Goal: Complete application form

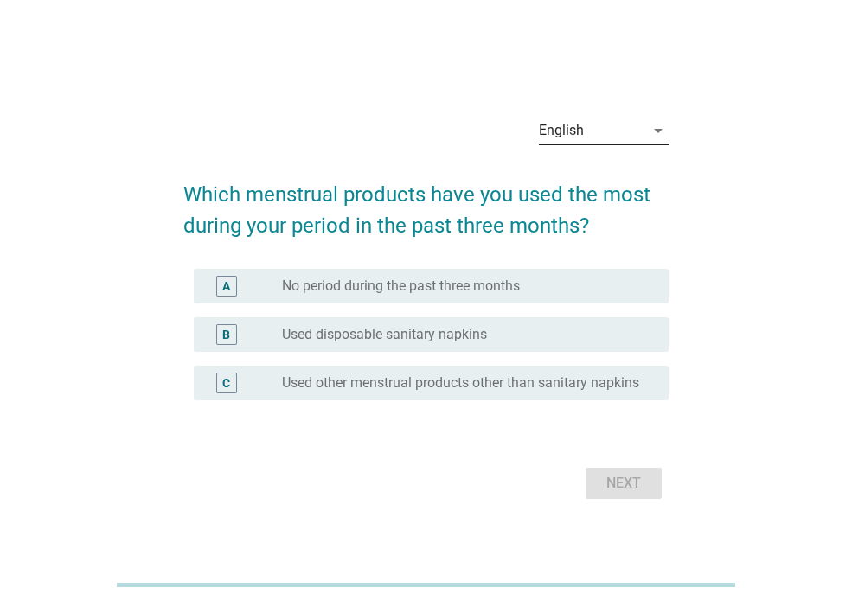
click at [653, 124] on icon "arrow_drop_down" at bounding box center [658, 130] width 21 height 21
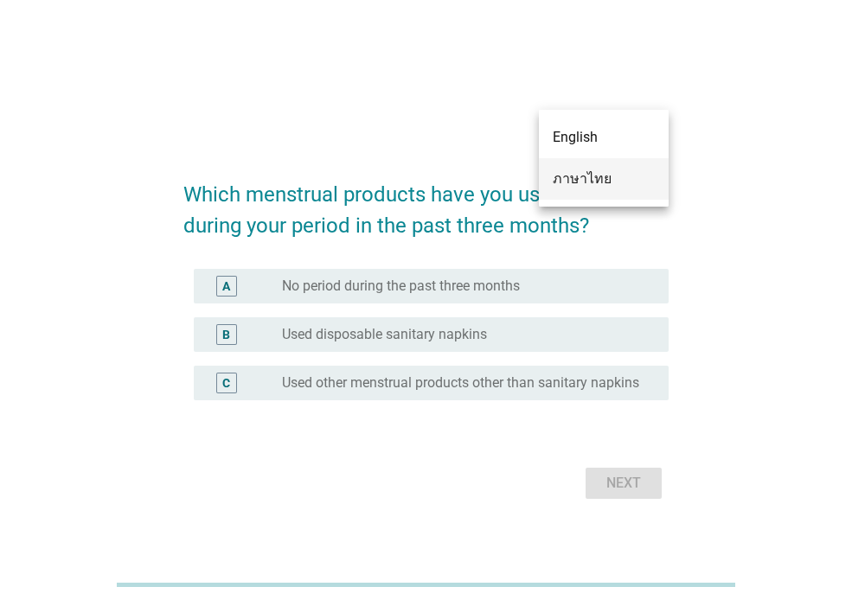
click at [599, 190] on div "ภาษาไทย" at bounding box center [604, 179] width 102 height 42
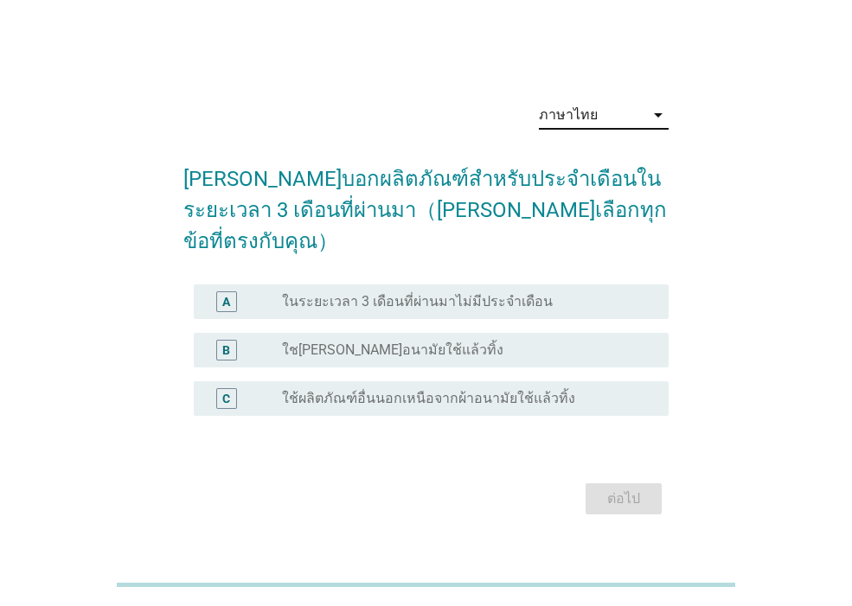
click at [392, 333] on div "B radio_button_unchecked ใช[PERSON_NAME]อนามัยใช้แล้วทิ้ง" at bounding box center [431, 350] width 475 height 35
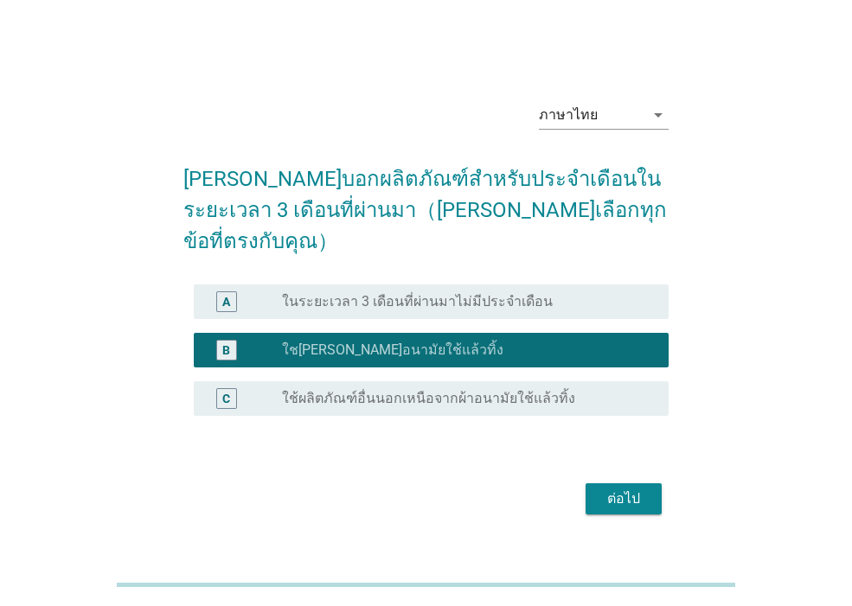
click at [604, 489] on div "ต่อไป" at bounding box center [623, 499] width 48 height 21
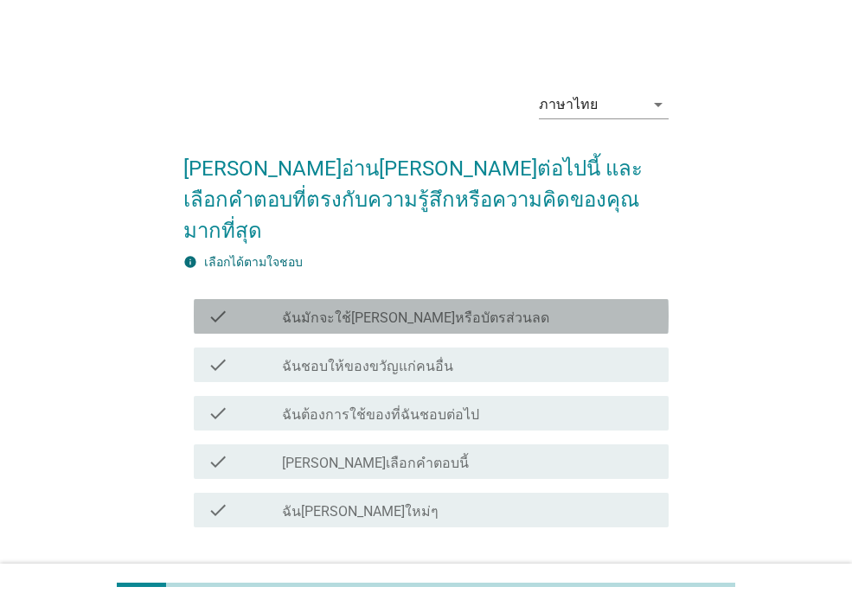
click at [365, 310] on label "ฉันมักจะใช้[PERSON_NAME]หรือบัตรส่วนลด" at bounding box center [415, 318] width 267 height 17
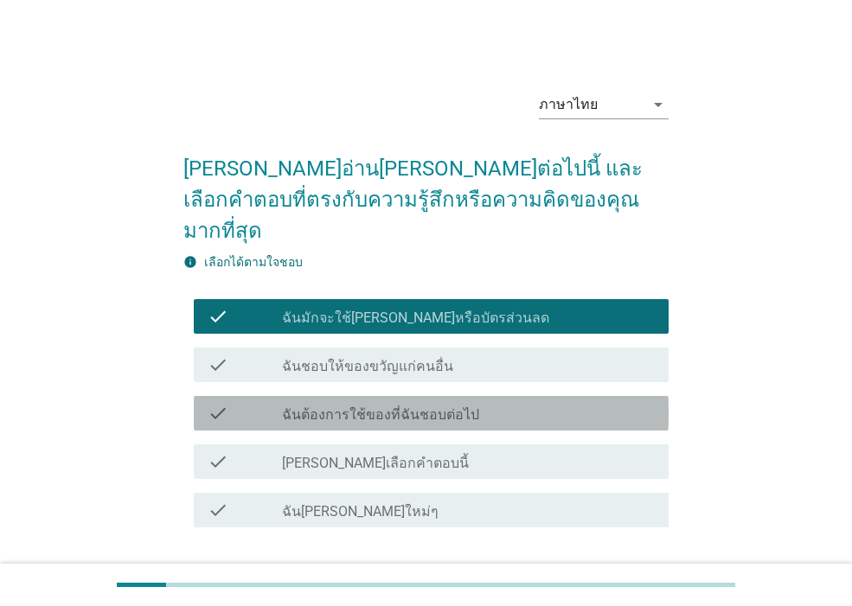
click at [456, 407] on label "ฉันต้องการใช้ของที่ฉันชอบต่อไป" at bounding box center [380, 415] width 197 height 17
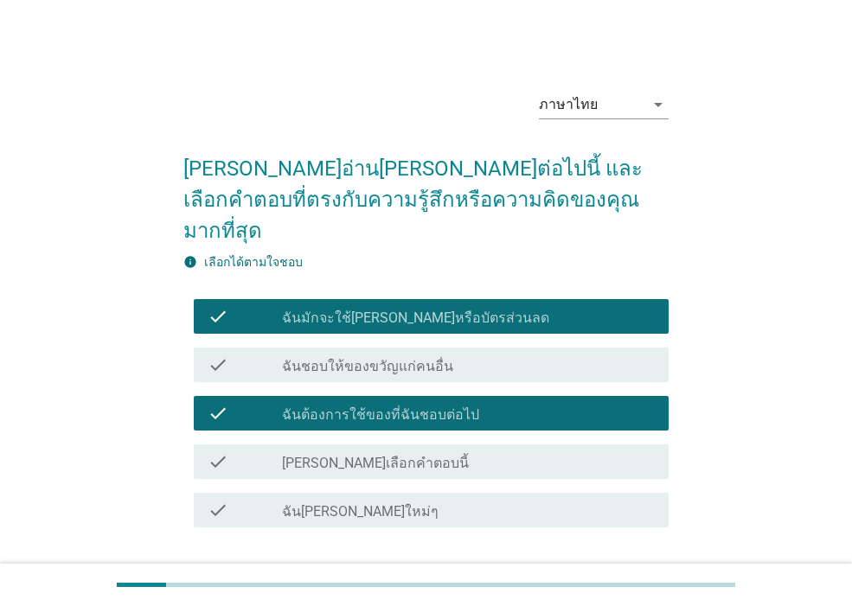
click at [639, 580] on div "ต่อไป" at bounding box center [623, 590] width 48 height 21
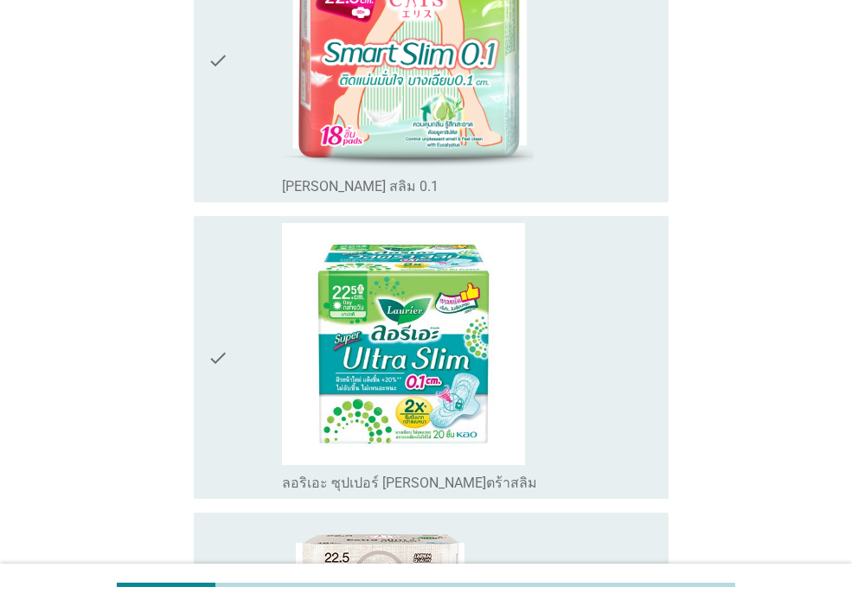
scroll to position [415, 0]
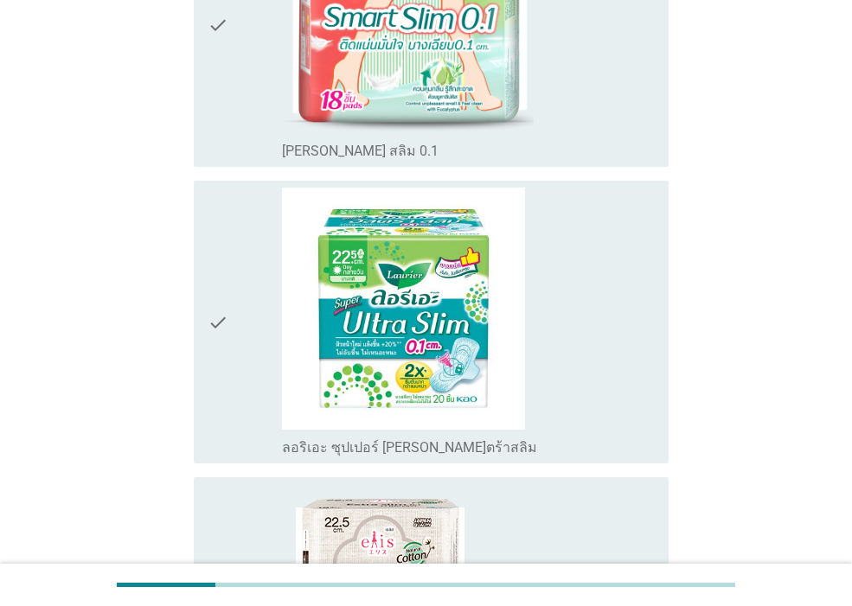
click at [538, 375] on div "check_box_outline_blank ลอริเอะ ซุปเปอร์ [PERSON_NAME]ตร้าสลิม" at bounding box center [468, 322] width 373 height 269
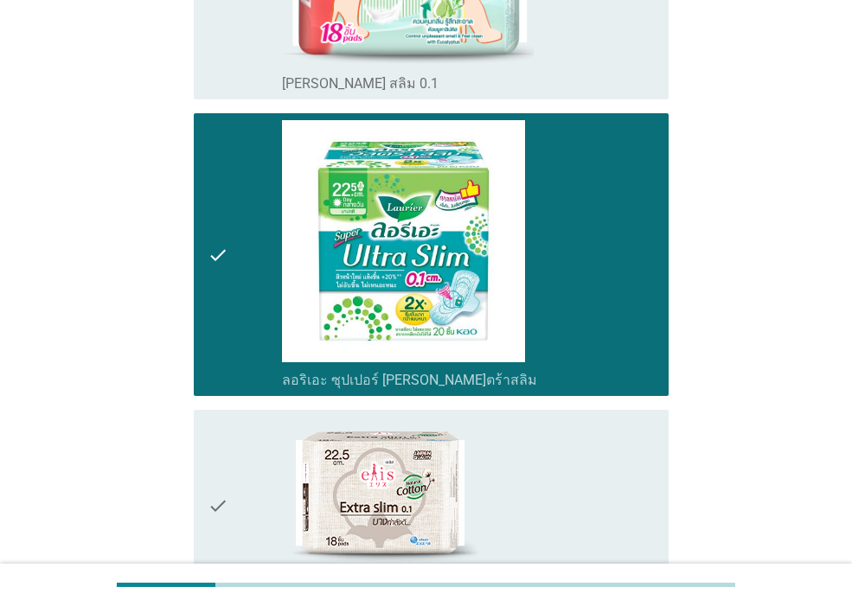
scroll to position [519, 0]
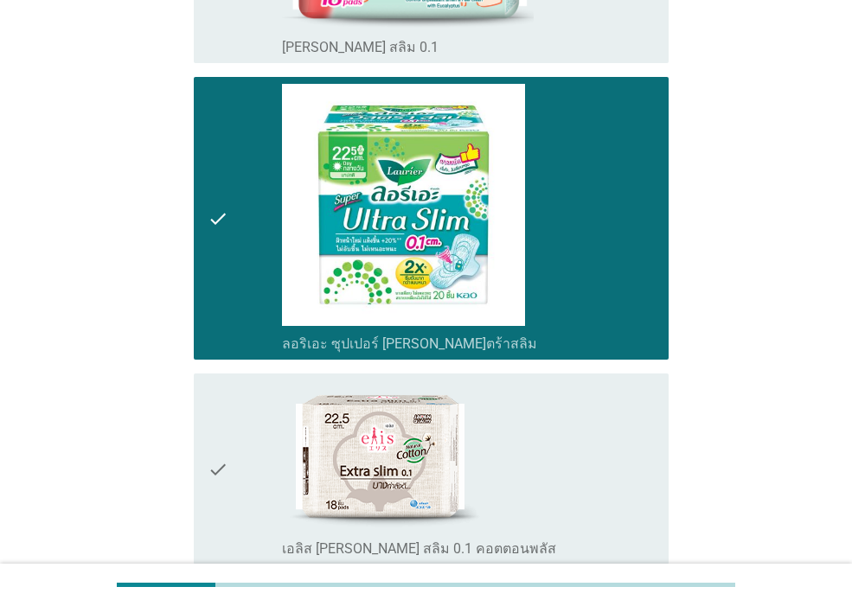
click at [568, 455] on div "check_box_outline_blank เอลิส [PERSON_NAME] สลิม 0.1 คอตตอนพลัส" at bounding box center [468, 469] width 373 height 177
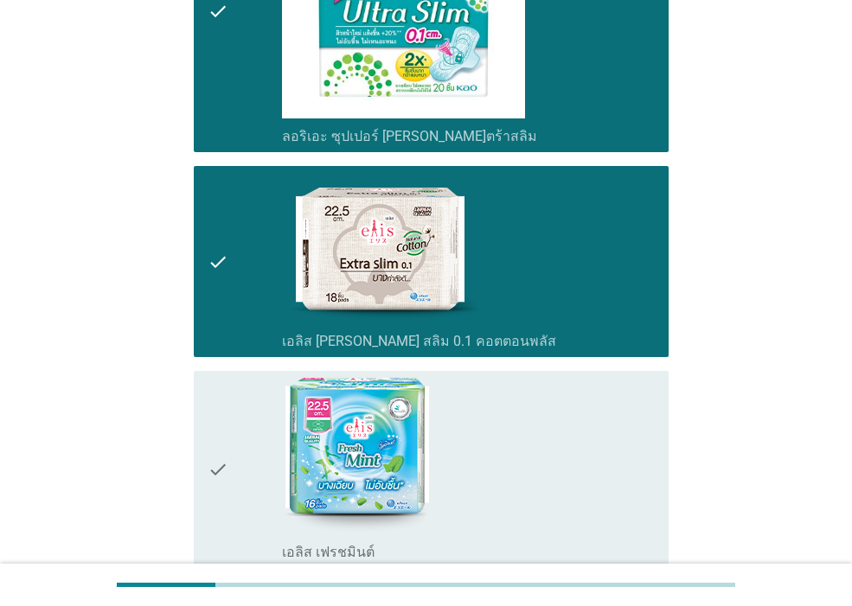
scroll to position [623, 0]
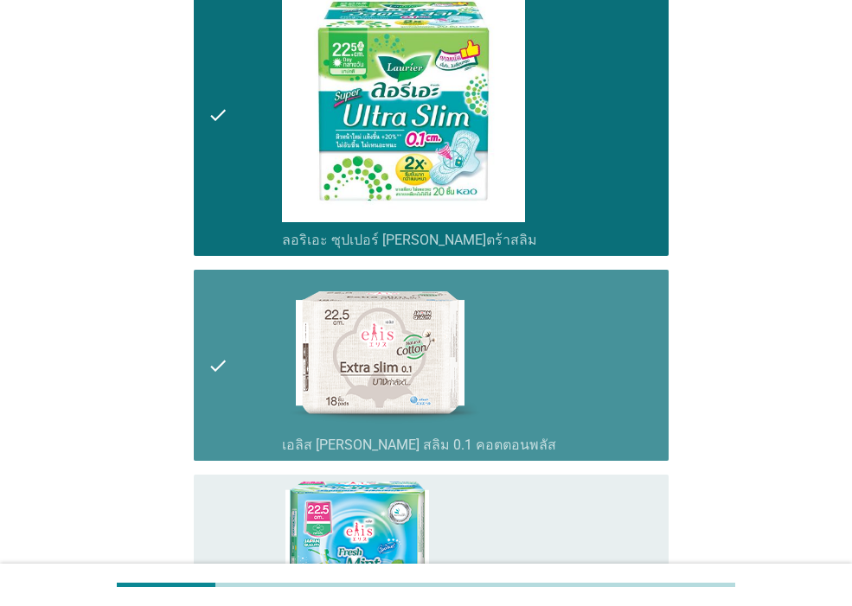
click at [548, 420] on div "check_box_outline_blank เอลิส [PERSON_NAME] สลิม 0.1 คอตตอนพลัส" at bounding box center [468, 365] width 373 height 177
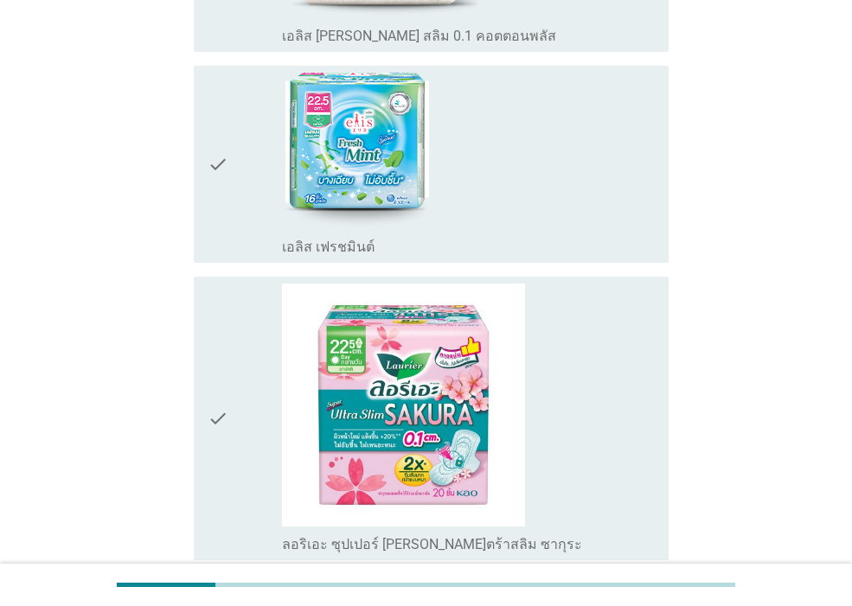
scroll to position [1038, 0]
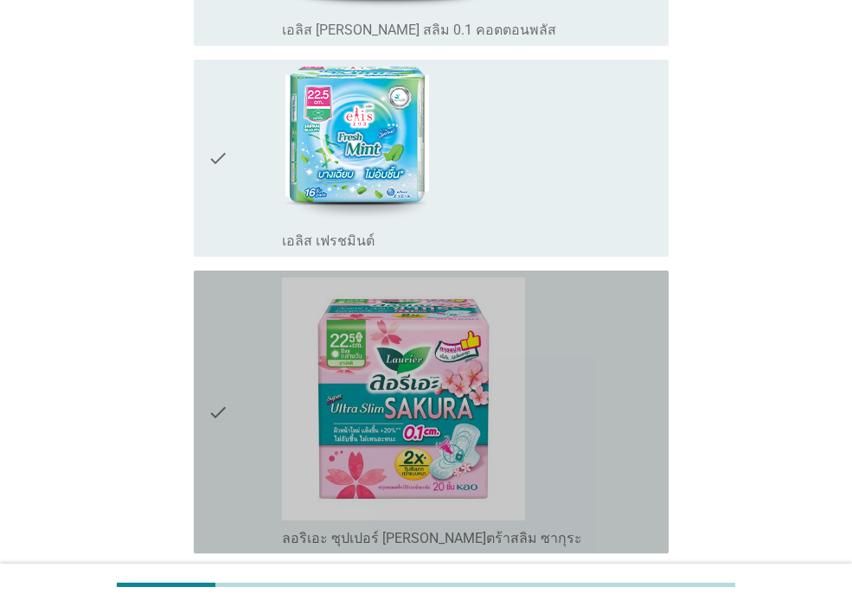
click at [548, 428] on div "check_box_outline_blank ลอริเอะ ซุปเปอร์ [PERSON_NAME]ตร้าสลิม ซากุระ" at bounding box center [468, 412] width 373 height 269
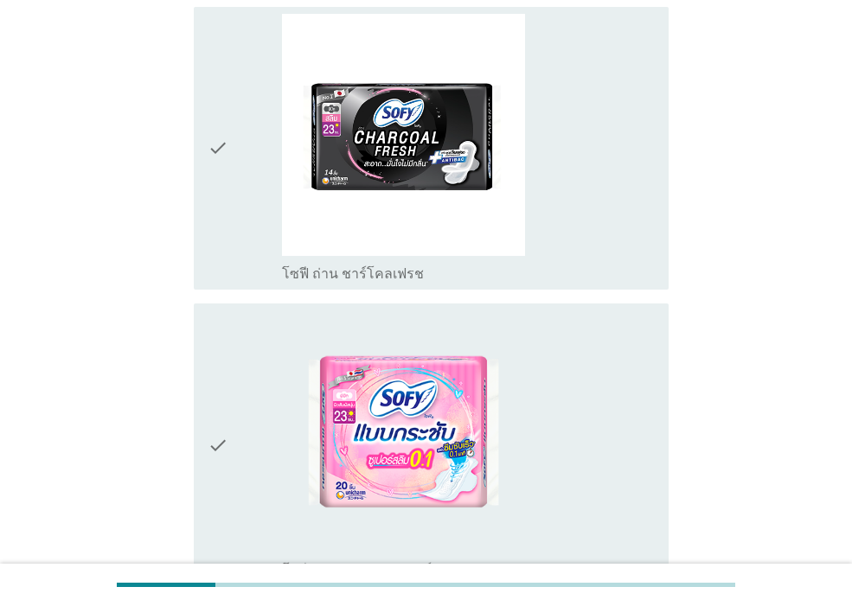
scroll to position [1765, 0]
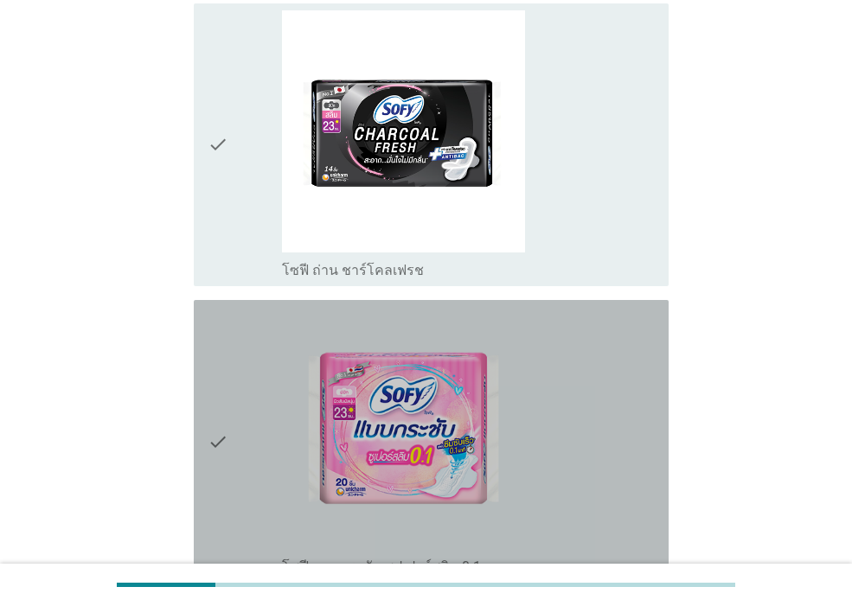
click at [593, 409] on div "check_box_outline_blank โซฟี แบบกระชับ ซุปเปอร์สลิม 0.1" at bounding box center [468, 441] width 373 height 269
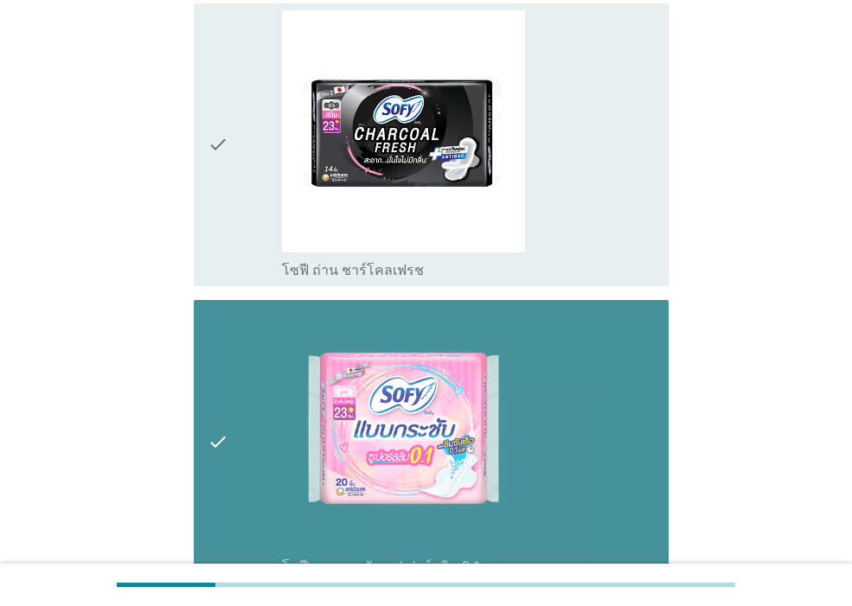
drag, startPoint x: 593, startPoint y: 409, endPoint x: 608, endPoint y: 428, distance: 24.6
click at [593, 410] on div "check_box_outline_blank โซฟี แบบกระชับ ซุปเปอร์สลิม 0.1" at bounding box center [468, 441] width 373 height 269
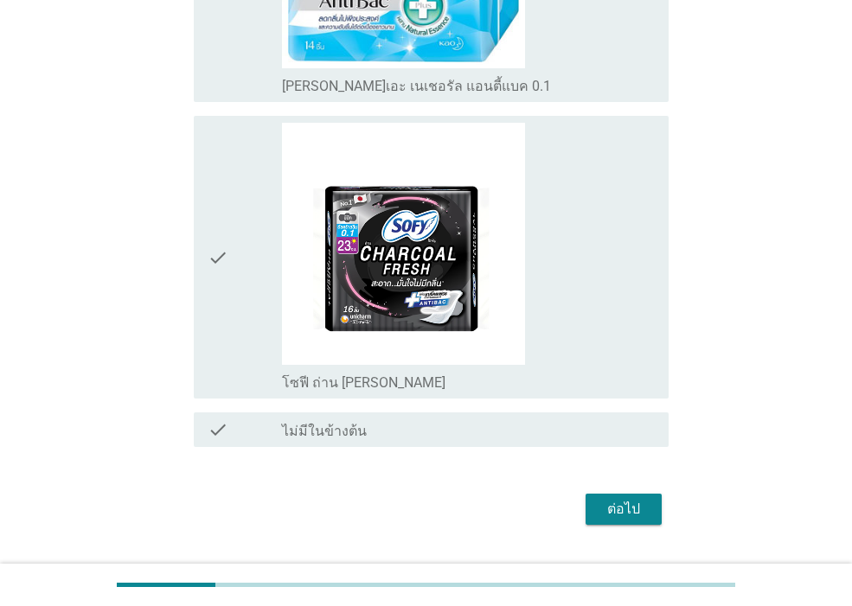
scroll to position [2569, 0]
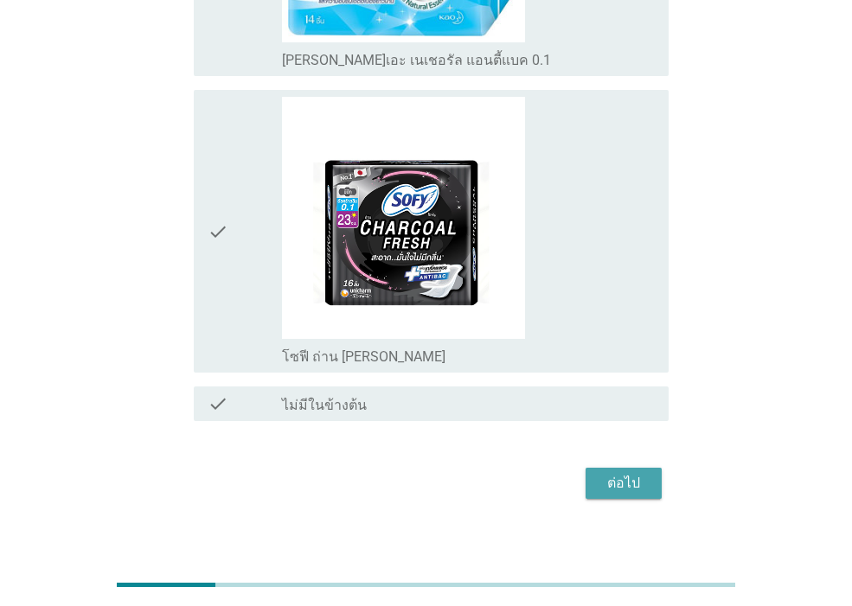
click at [614, 473] on div "ต่อไป" at bounding box center [623, 483] width 48 height 21
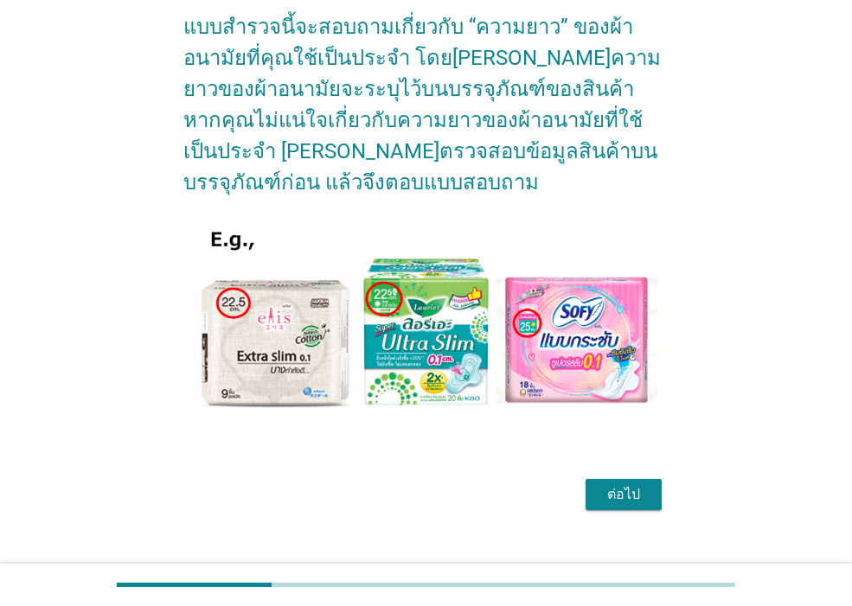
scroll to position [170, 0]
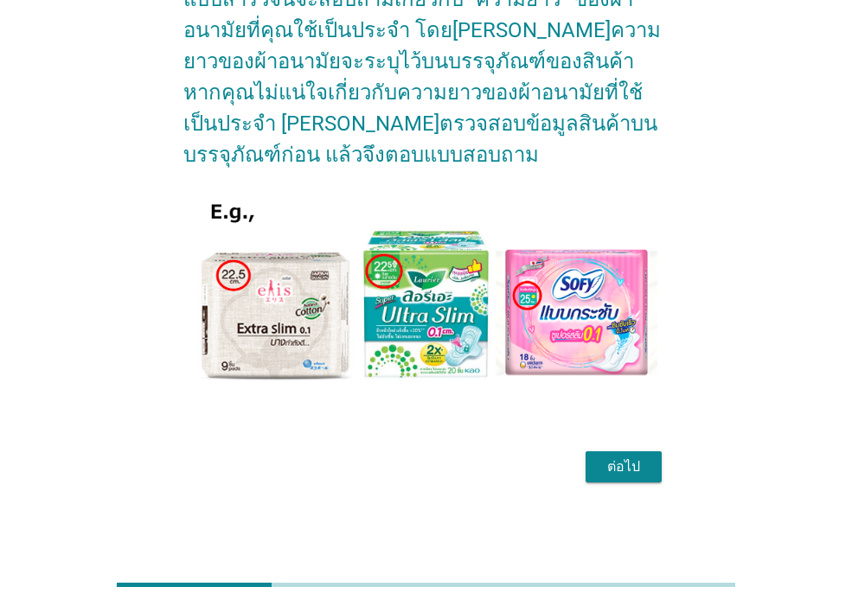
click at [622, 460] on div "ต่อไป" at bounding box center [623, 467] width 48 height 21
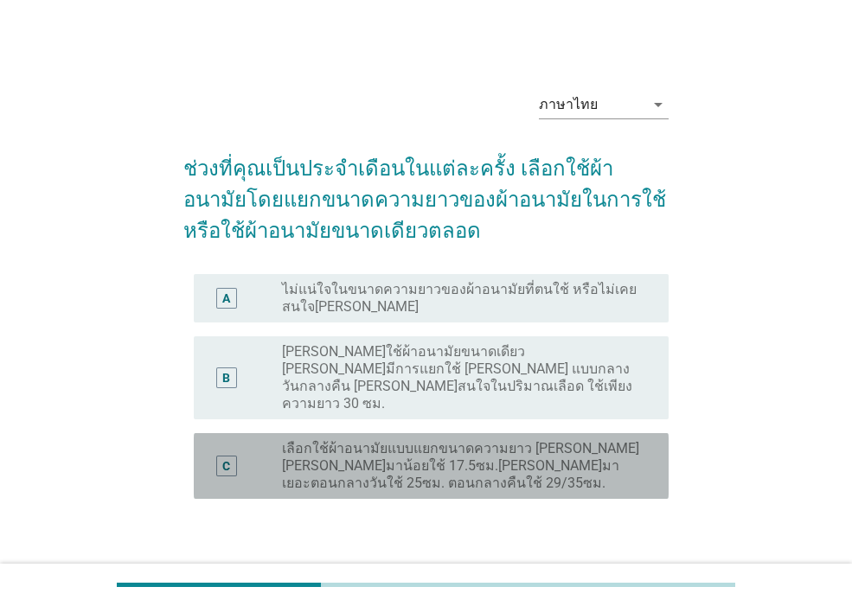
click at [529, 448] on label "เลือกใช้ผ้าอนามัยแบบแยกขนาดความยาว [PERSON_NAME] [PERSON_NAME]มาน้อยใช้ 17.5ซม.…" at bounding box center [461, 466] width 359 height 52
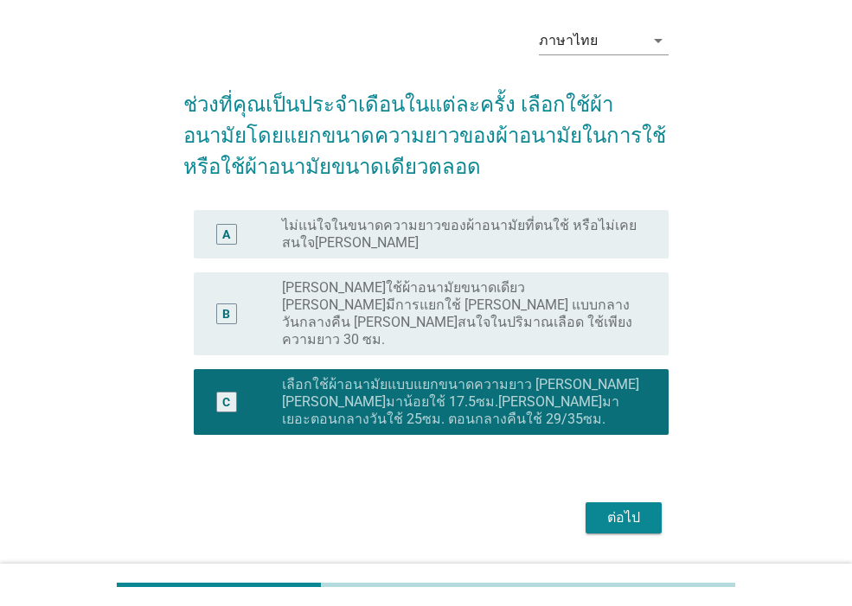
scroll to position [98, 0]
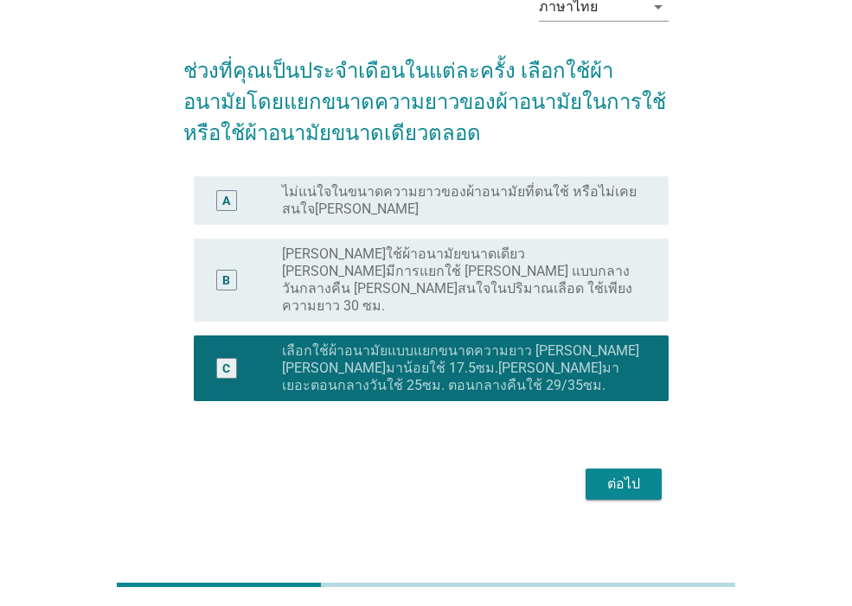
click at [612, 474] on div "ต่อไป" at bounding box center [623, 484] width 48 height 21
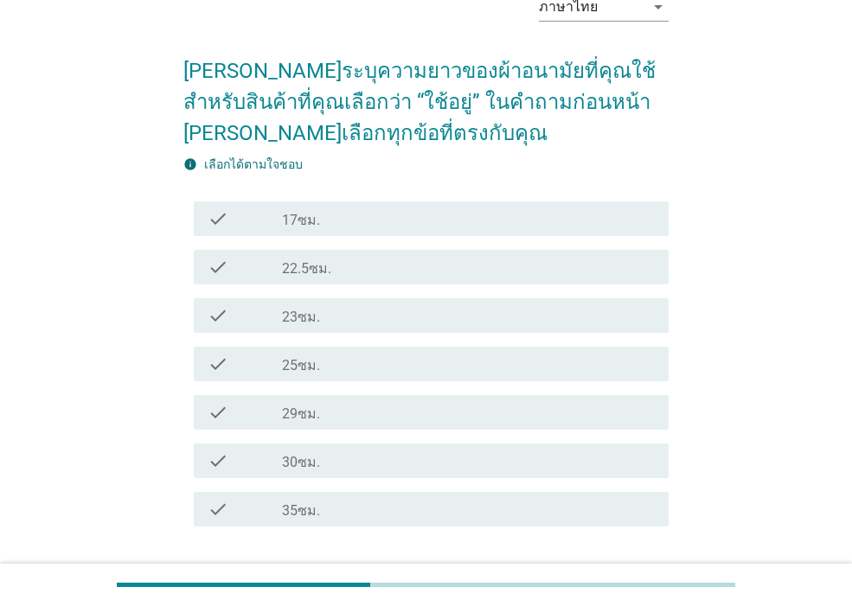
scroll to position [0, 0]
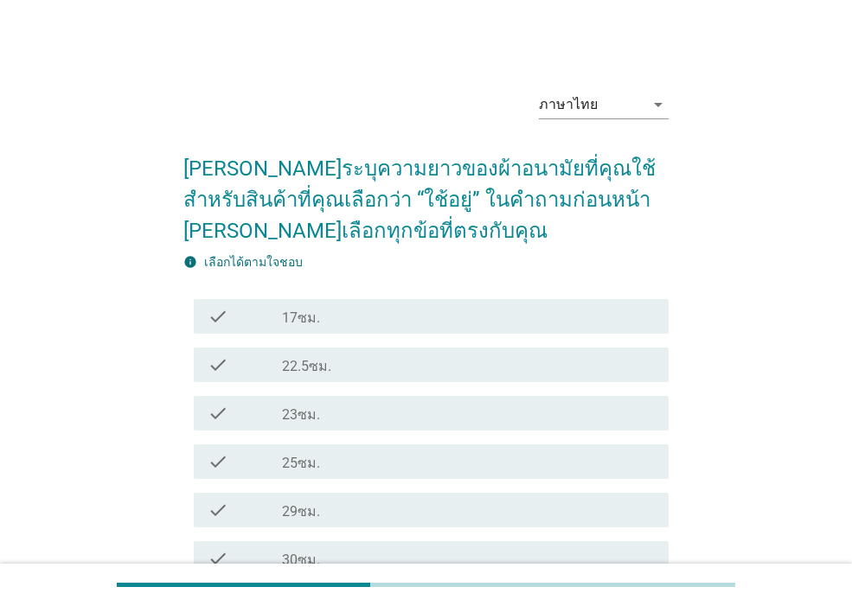
click at [349, 464] on div "check_box_outline_blank 25ซม." at bounding box center [468, 462] width 373 height 21
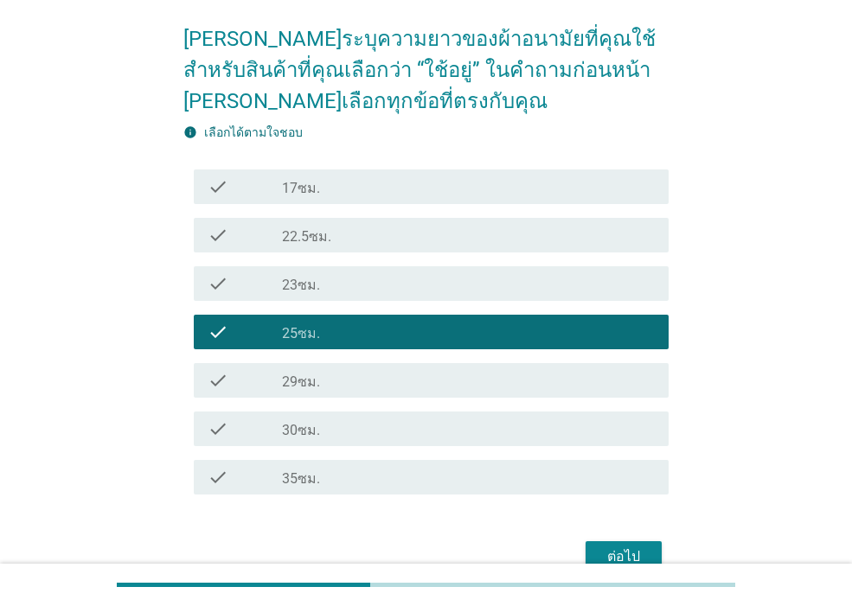
scroll to position [220, 0]
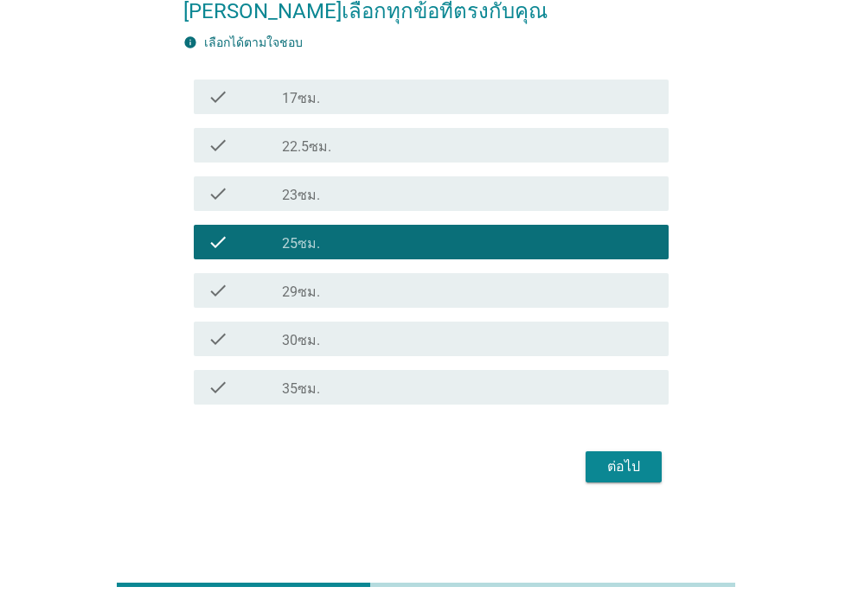
click at [350, 194] on div "check_box_outline_blank 23ซม." at bounding box center [468, 193] width 373 height 21
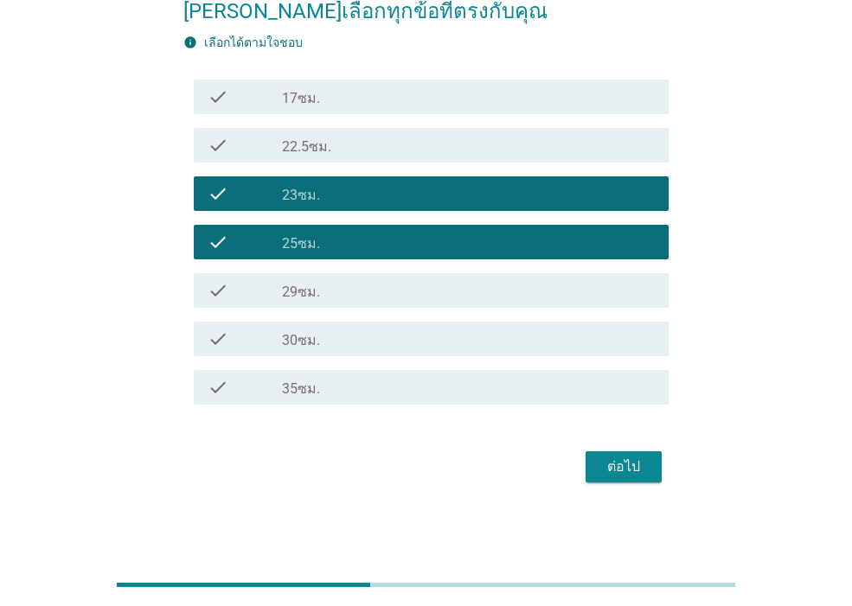
click at [341, 302] on div "check check_box_outline_blank 29ซม." at bounding box center [431, 290] width 475 height 35
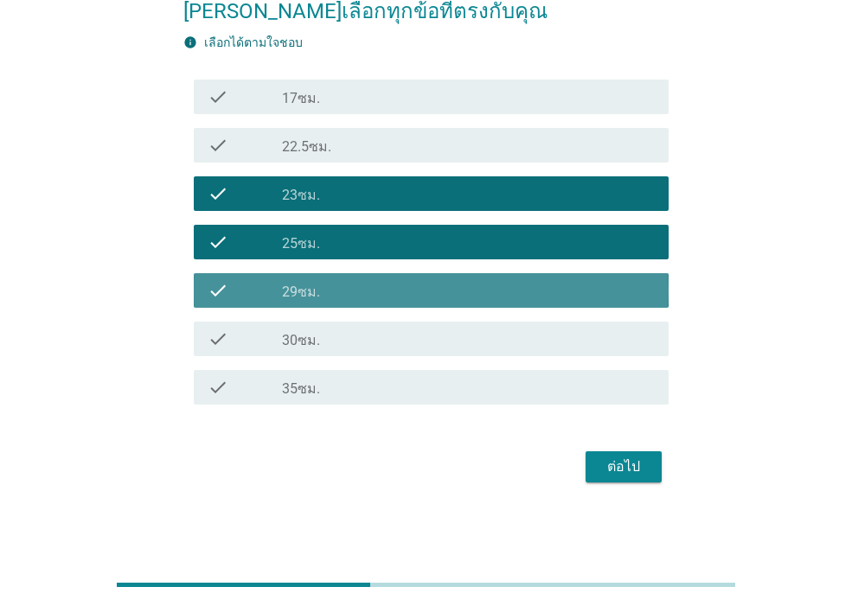
click at [339, 349] on div "check_box_outline_blank 30ซม." at bounding box center [468, 339] width 373 height 21
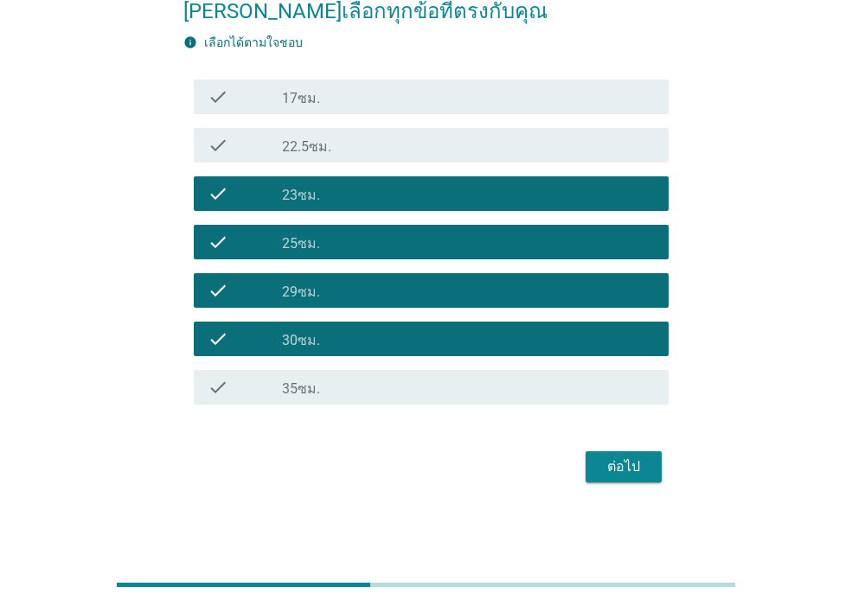
click at [328, 417] on form "[PERSON_NAME]ระบุความยาวของผ้าอนามัยที่คุณใช้ สำหรับสินค้าที่คุณเลือกว่า “ใช้อย…" at bounding box center [425, 202] width 485 height 572
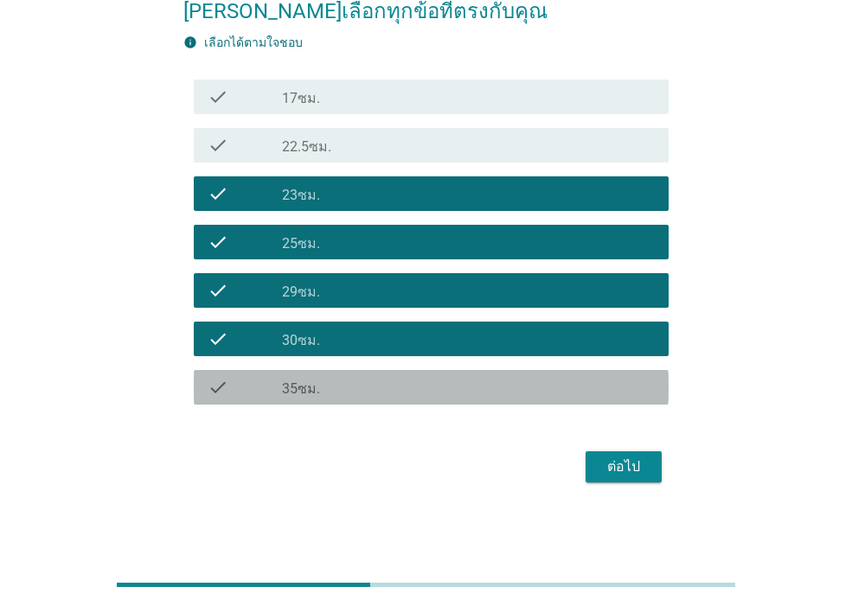
click at [328, 398] on div "check check_box_outline_blank 35ซม." at bounding box center [431, 387] width 475 height 35
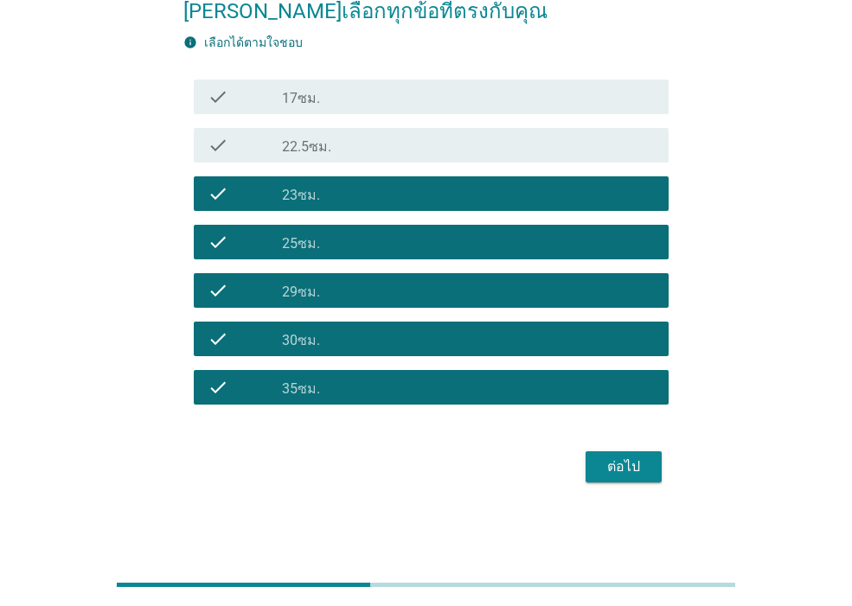
click at [623, 458] on div "ต่อไป" at bounding box center [623, 467] width 48 height 21
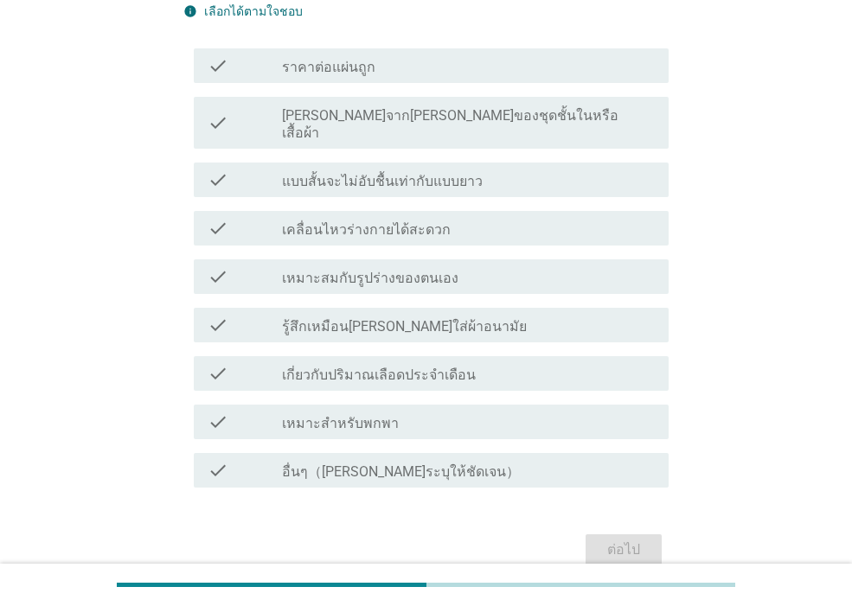
scroll to position [0, 0]
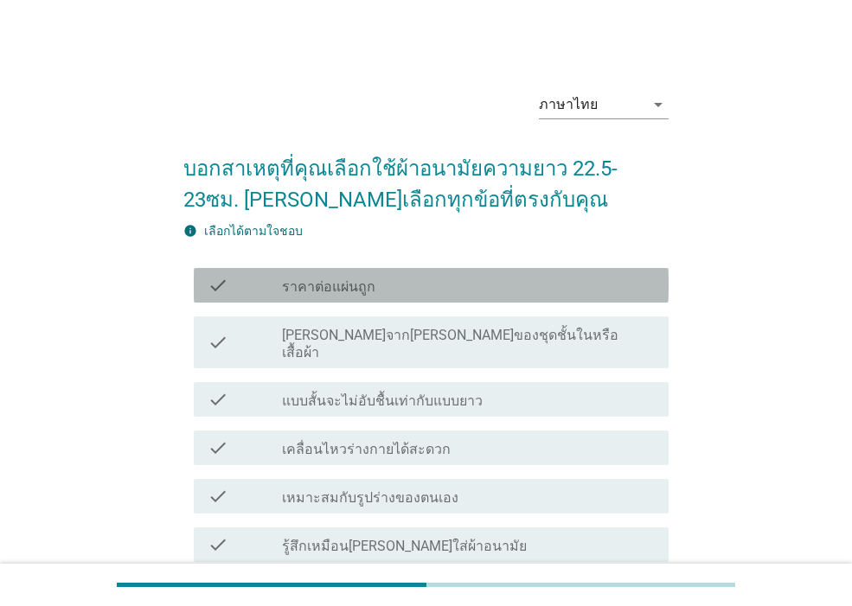
click at [413, 291] on div "check_box_outline_blank ราคาต่อแผ่นถูก" at bounding box center [468, 285] width 373 height 21
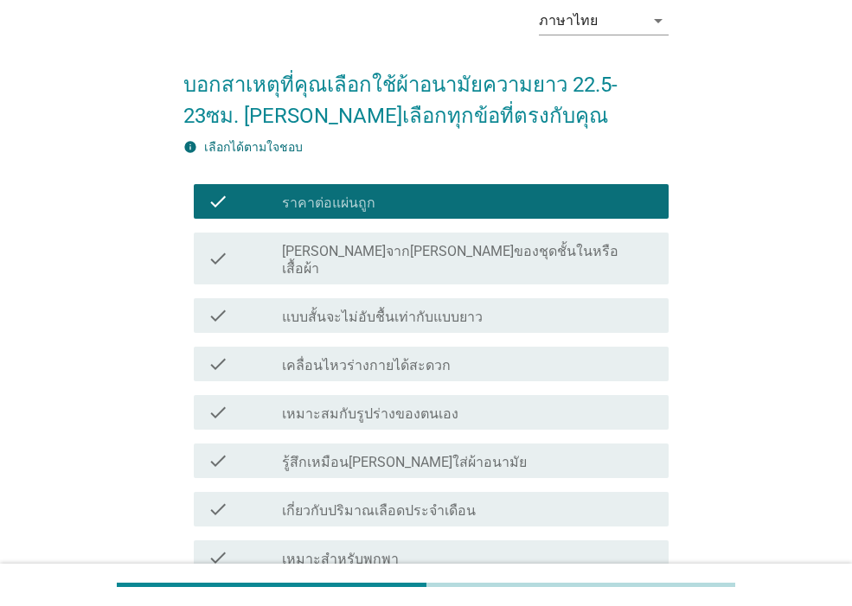
scroll to position [208, 0]
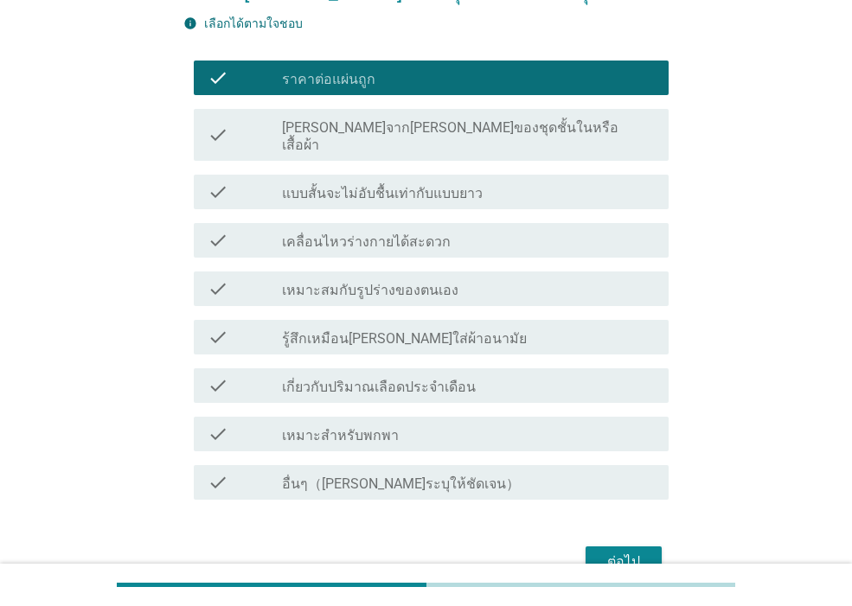
click at [429, 379] on label "เกี่ยวกับปริมาณเลือดประจำเดือน" at bounding box center [379, 387] width 194 height 17
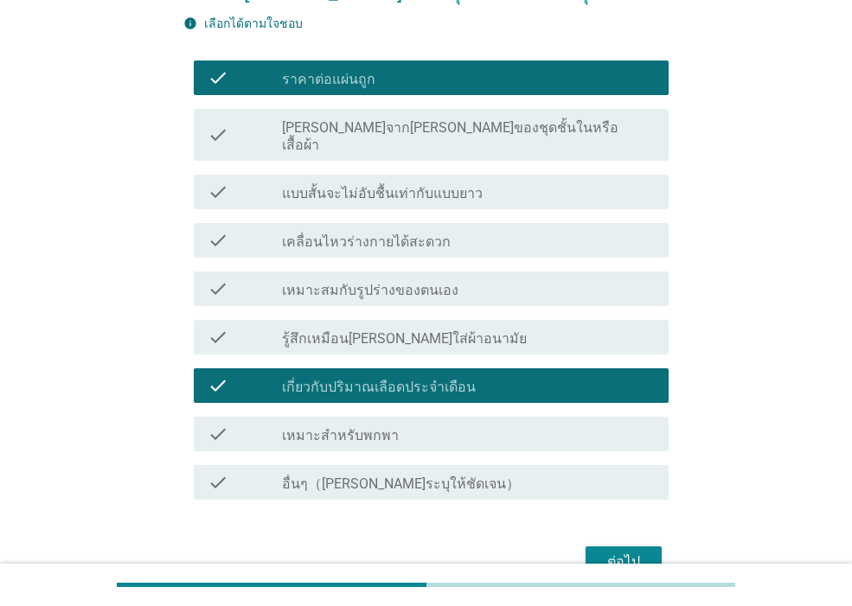
click at [393, 472] on div "check_box_outline_blank อื่นๆ（[PERSON_NAME]ระบุให้ชัดเจน）" at bounding box center [468, 482] width 373 height 21
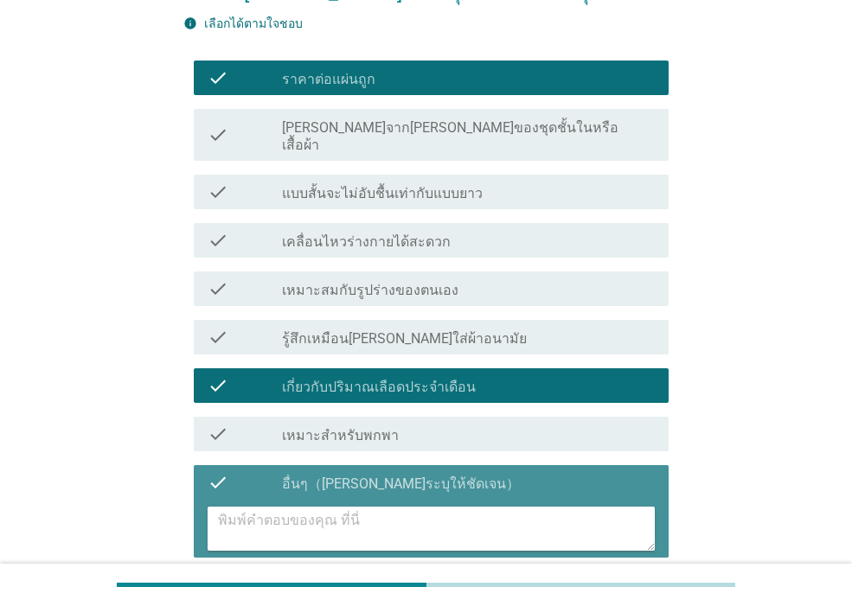
click at [391, 509] on textarea at bounding box center [436, 529] width 437 height 44
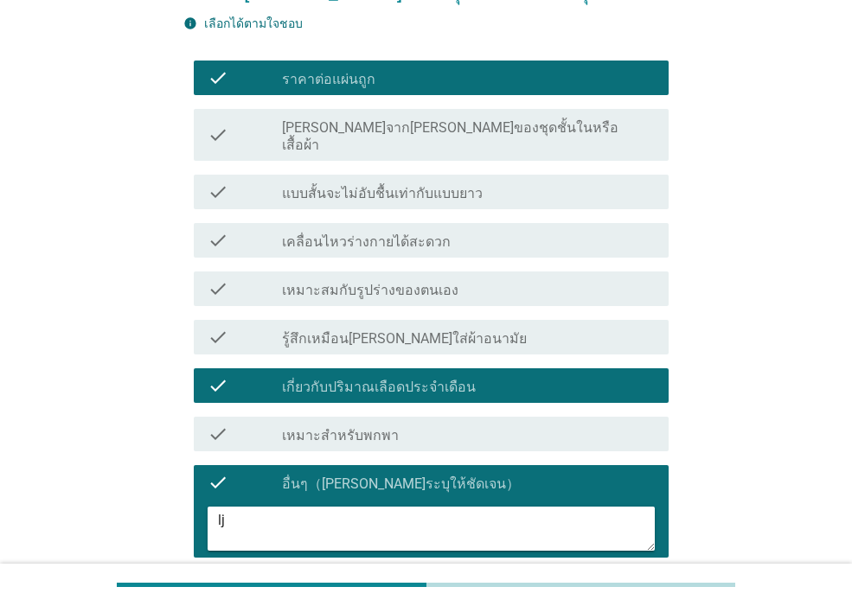
type textarea "l"
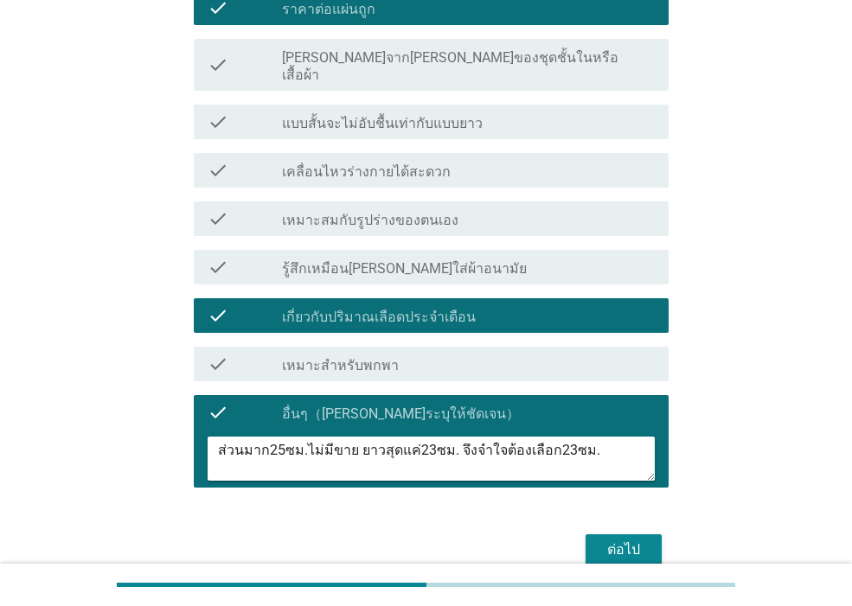
scroll to position [343, 0]
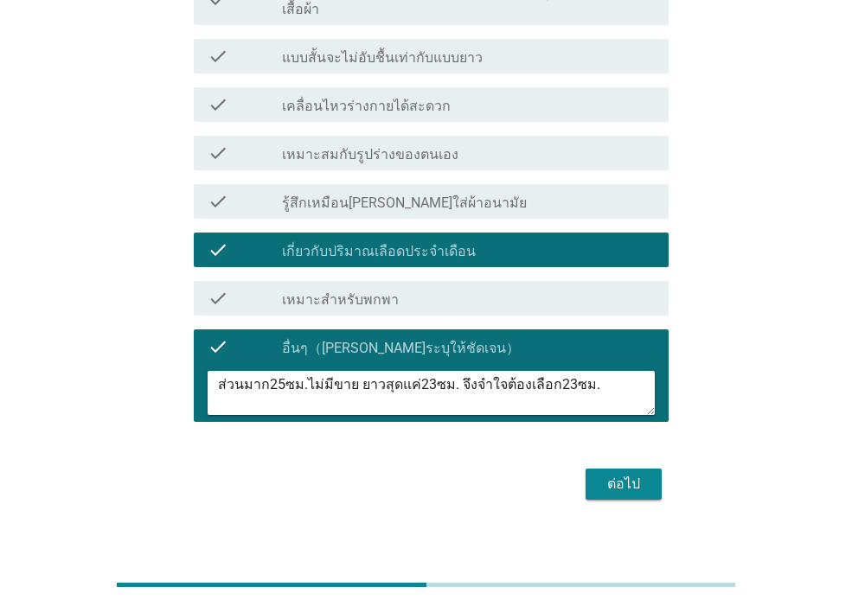
type textarea "ส่วนมาก25ซม.ไม่มีขาย ยาวสุดแค่23ซม. จึงจำใจต้องเลือก23ซม."
click at [626, 474] on div "ต่อไป" at bounding box center [623, 484] width 48 height 21
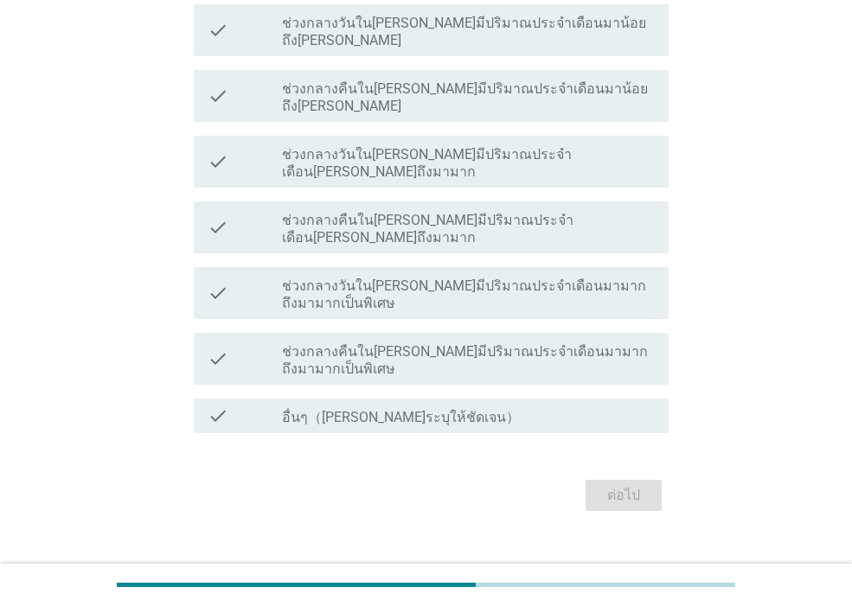
scroll to position [0, 0]
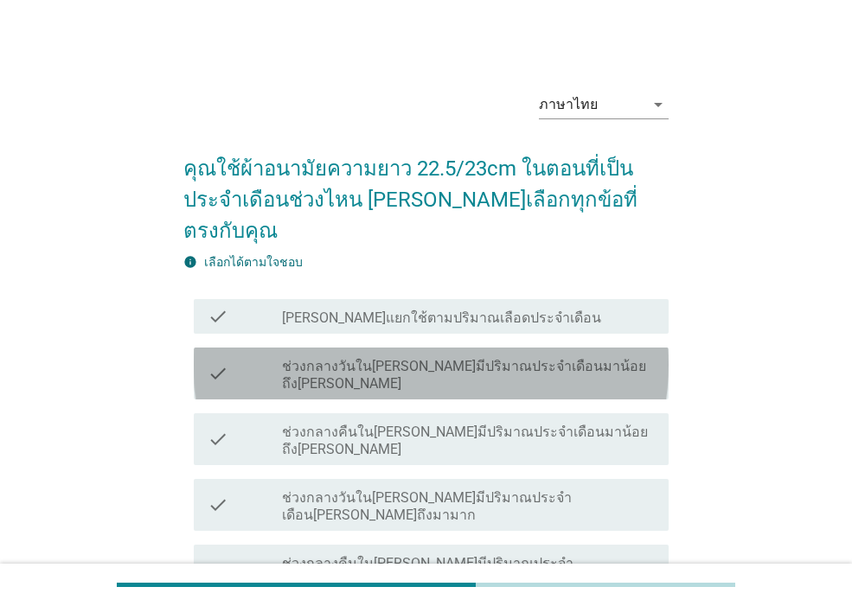
click at [630, 355] on div "check_box_outline_blank ช่วงกลางวันใน[PERSON_NAME]มีปริมาณประจำเดือนมาน้อยถึง[P…" at bounding box center [468, 374] width 373 height 38
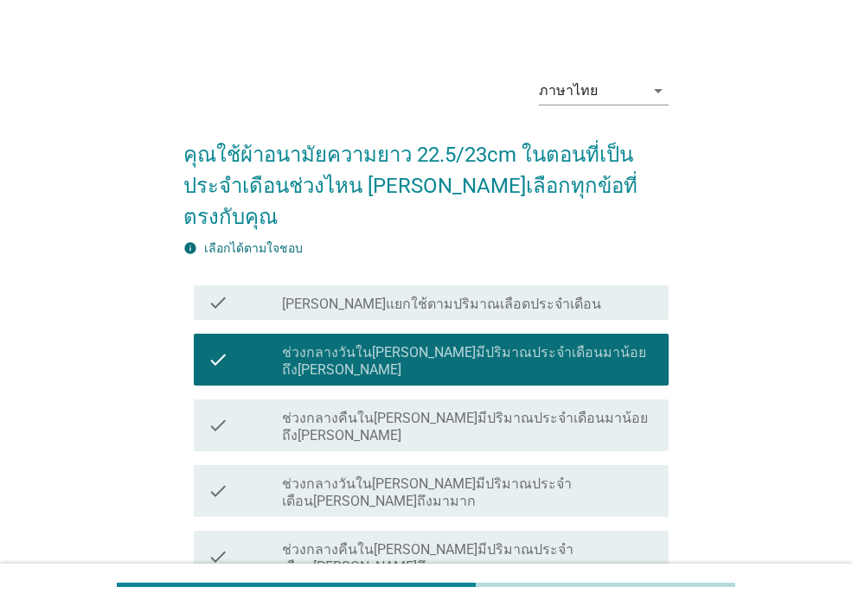
scroll to position [208, 0]
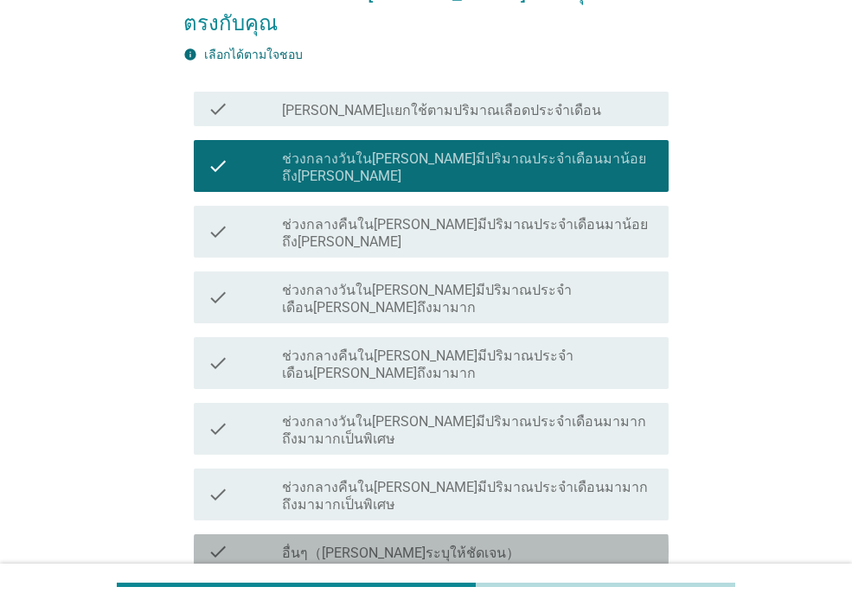
click at [336, 545] on label "อื่นๆ（[PERSON_NAME]ระบุให้ชัดเจน）" at bounding box center [401, 553] width 238 height 17
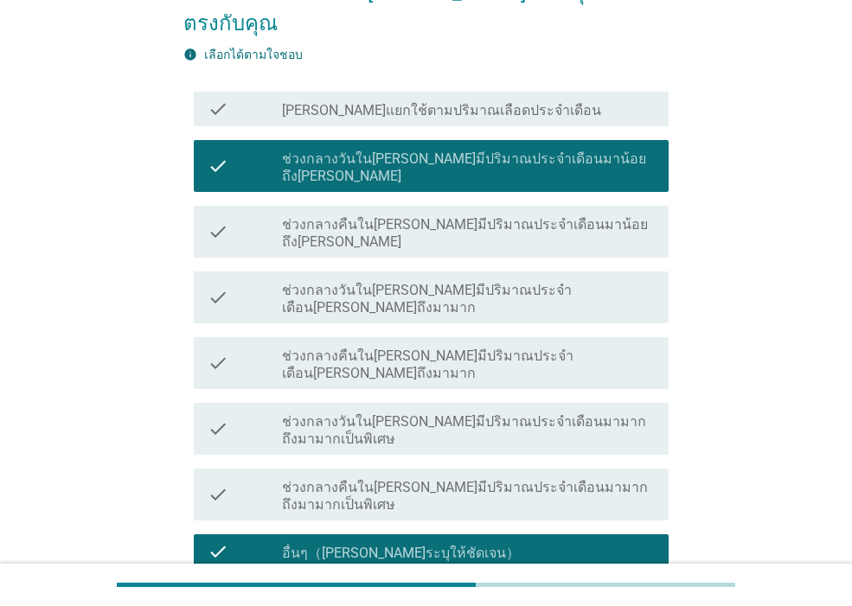
drag, startPoint x: 243, startPoint y: 493, endPoint x: 253, endPoint y: 491, distance: 10.5
click at [247, 576] on textarea at bounding box center [436, 598] width 437 height 44
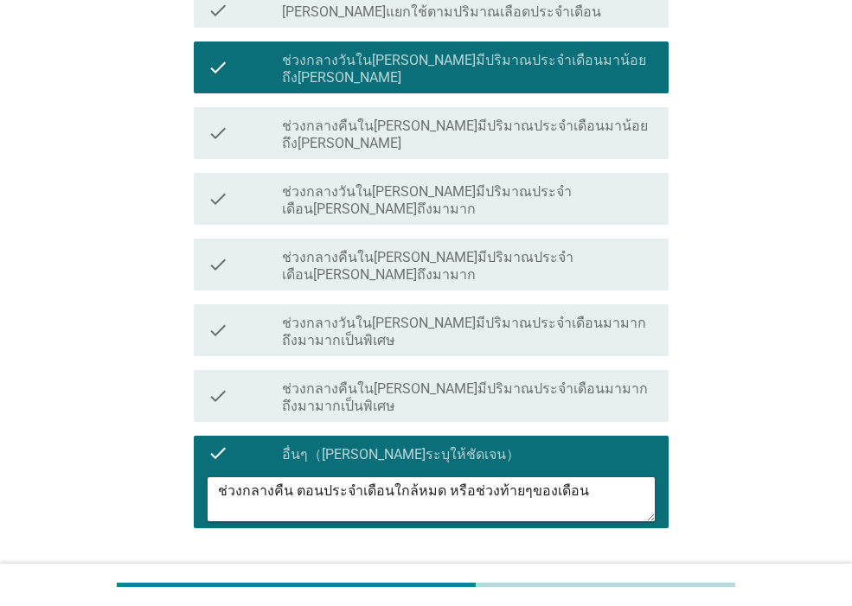
scroll to position [330, 0]
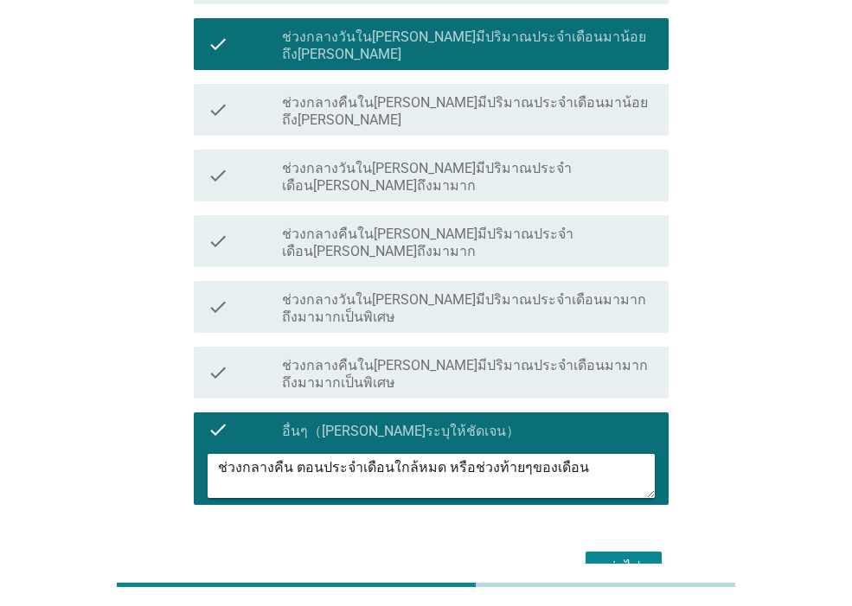
type textarea "ช่วงกลางคืน ตอนประจำเดือนใกล้หมด หรือช่วงท้ายๆของเดือน"
click at [620, 557] on div "ต่อไป" at bounding box center [623, 567] width 48 height 21
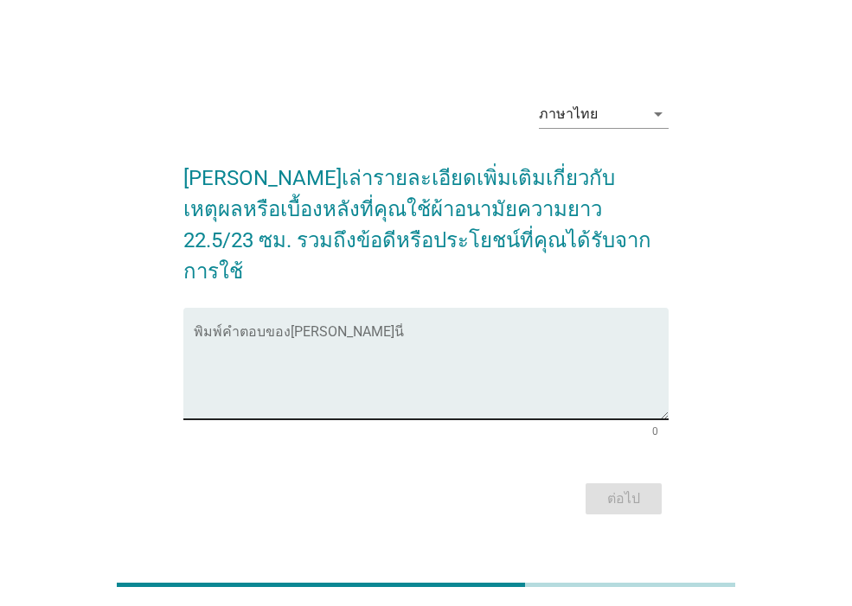
click at [231, 358] on textarea "พิมพ์คำตอบของคุณ ที่นี่" at bounding box center [431, 374] width 475 height 91
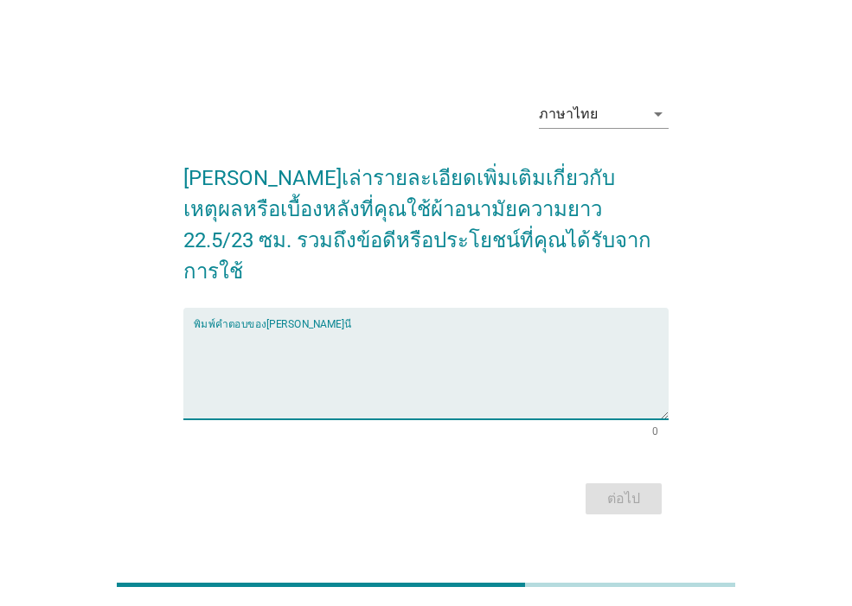
type textarea "ใ"
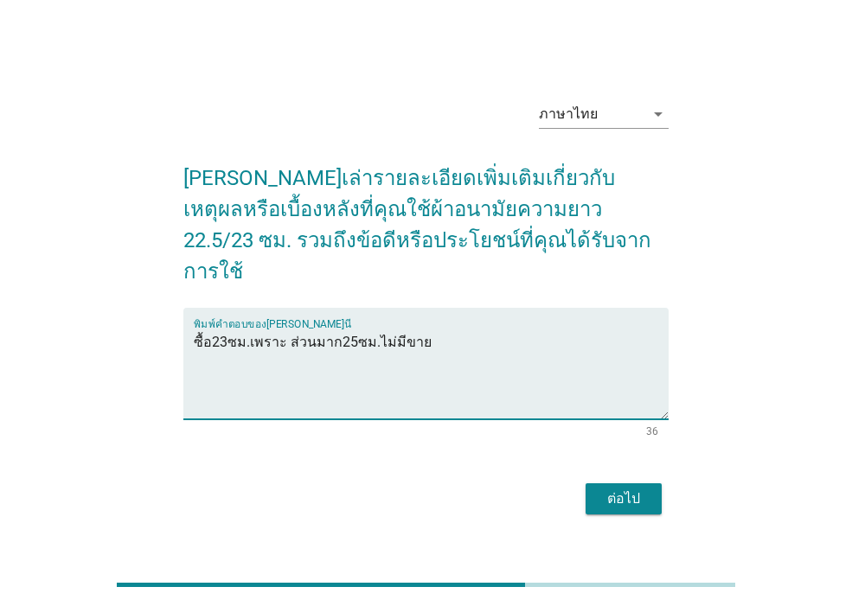
type textarea "ซื้อ23ซม.เพราะ ส่วนมาก25ซม.ไม่มีขาย"
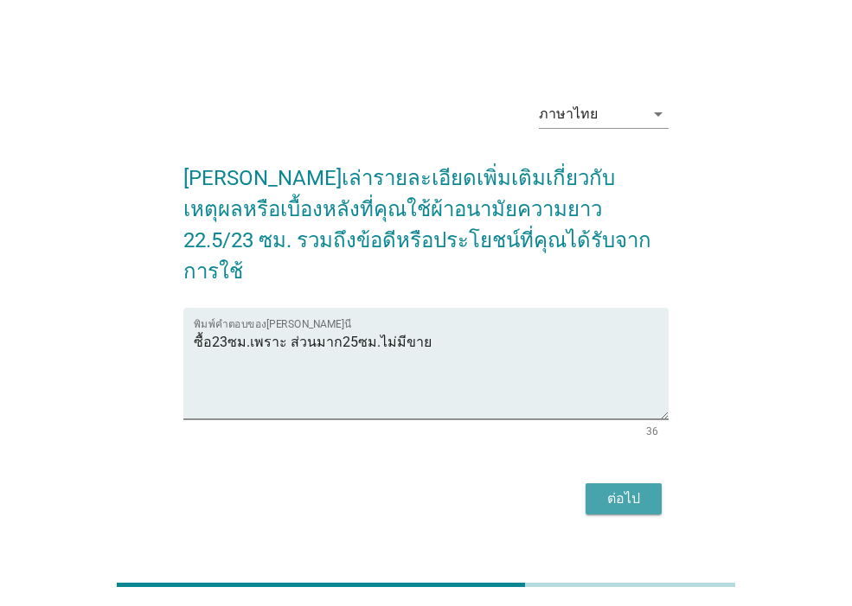
click at [624, 489] on div "ต่อไป" at bounding box center [623, 499] width 48 height 21
